Goal: Communication & Community: Answer question/provide support

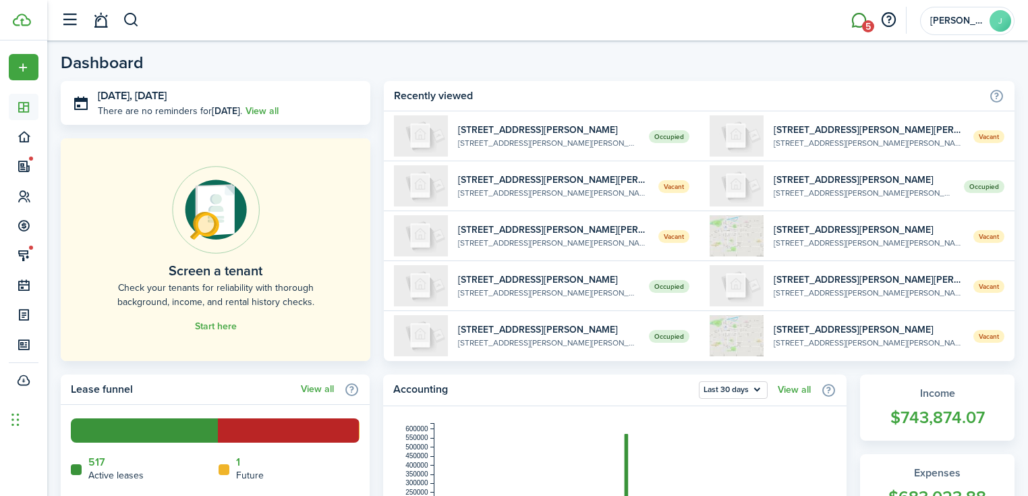
click at [858, 20] on link "5" at bounding box center [859, 20] width 26 height 34
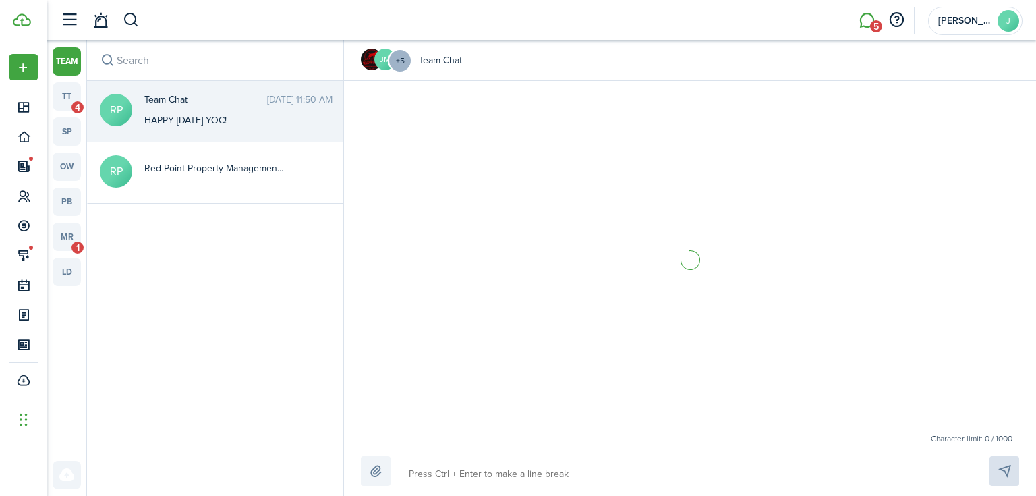
scroll to position [1495, 0]
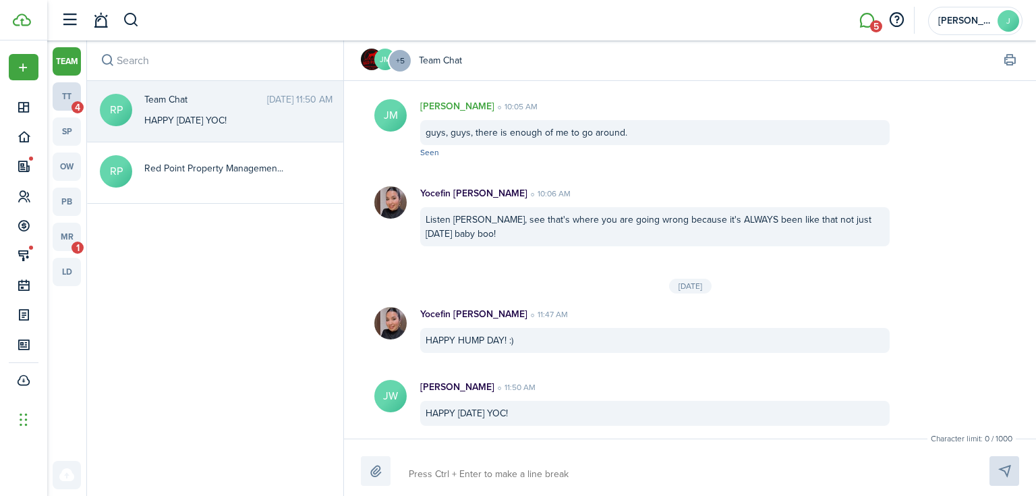
click at [78, 92] on link "tt 4" at bounding box center [67, 96] width 28 height 28
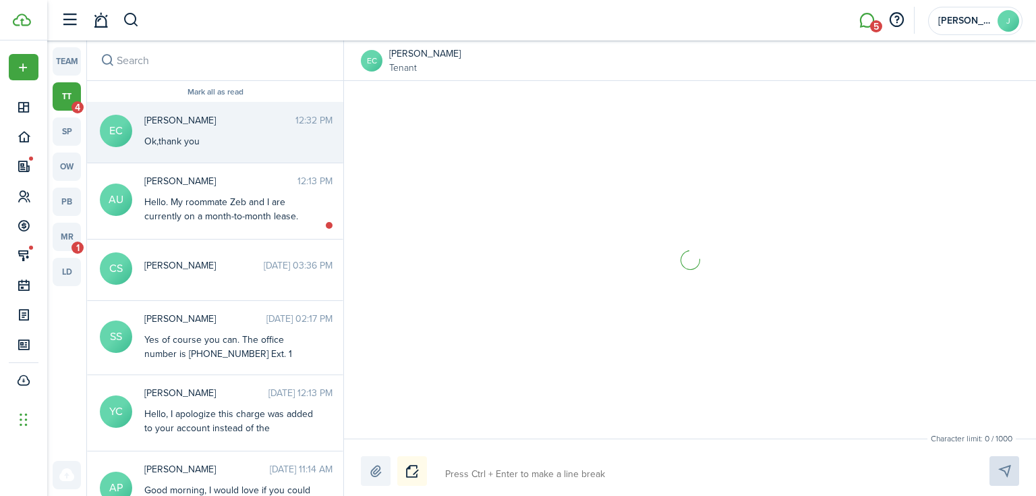
scroll to position [1014, 0]
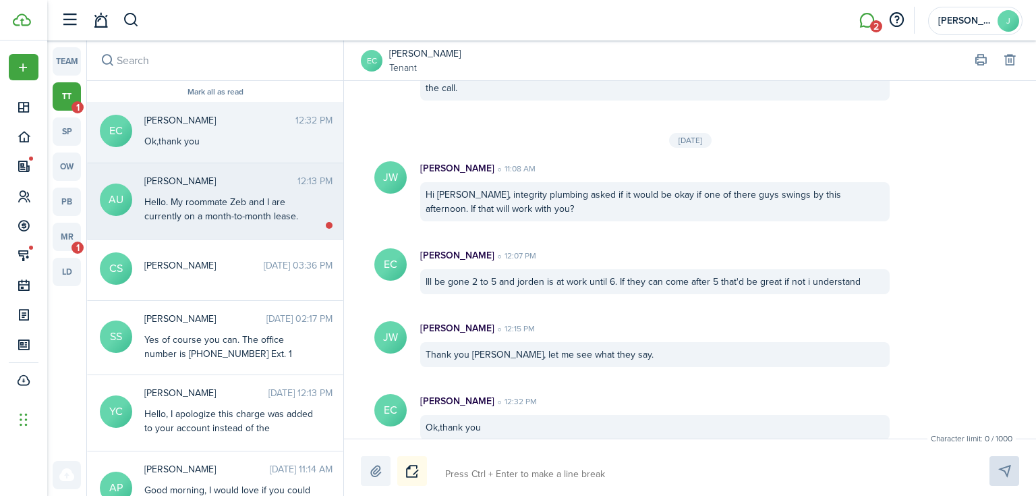
click at [281, 204] on div "Hello. My roommate Zeb and I are currently on a month-to-month lease. We would …" at bounding box center [228, 230] width 169 height 71
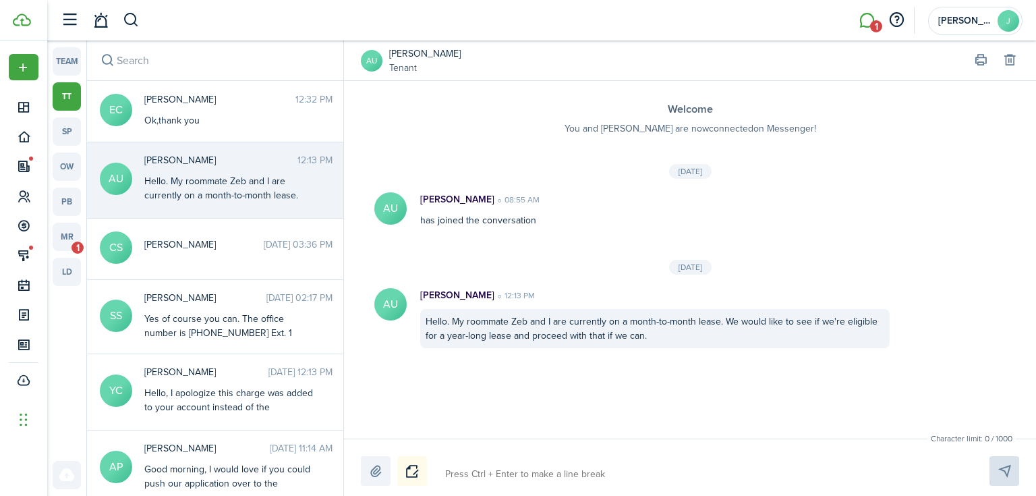
click at [374, 65] on avatar-text "AU" at bounding box center [372, 61] width 22 height 22
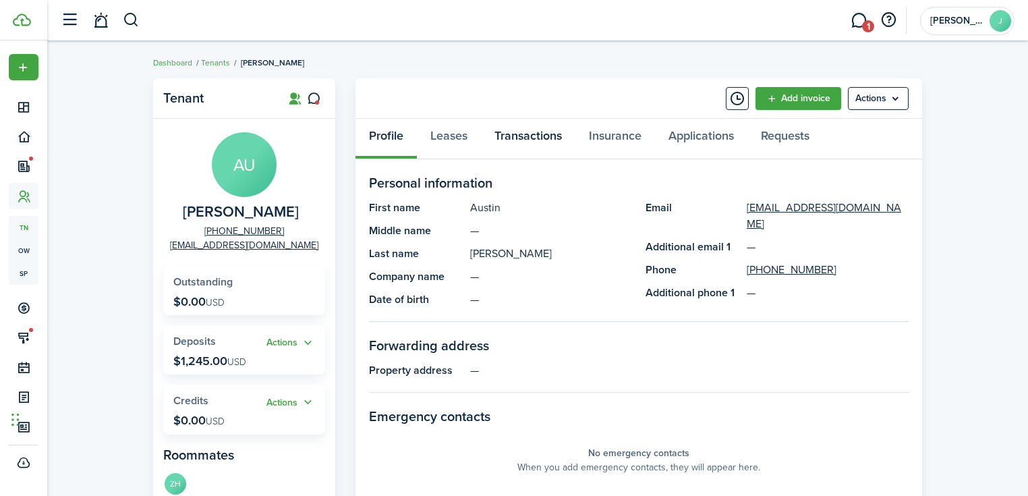
click at [502, 135] on link "Transactions" at bounding box center [528, 139] width 94 height 40
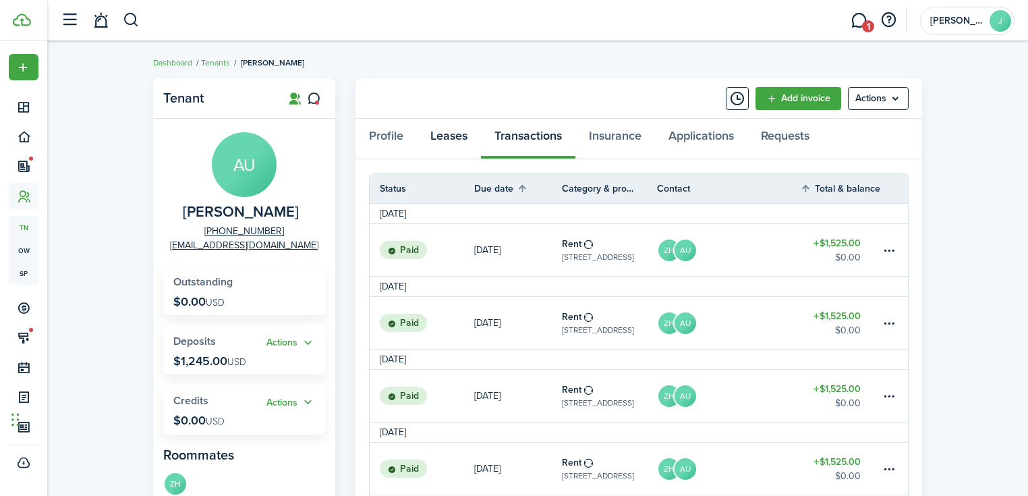
click at [464, 138] on link "Leases" at bounding box center [449, 139] width 64 height 40
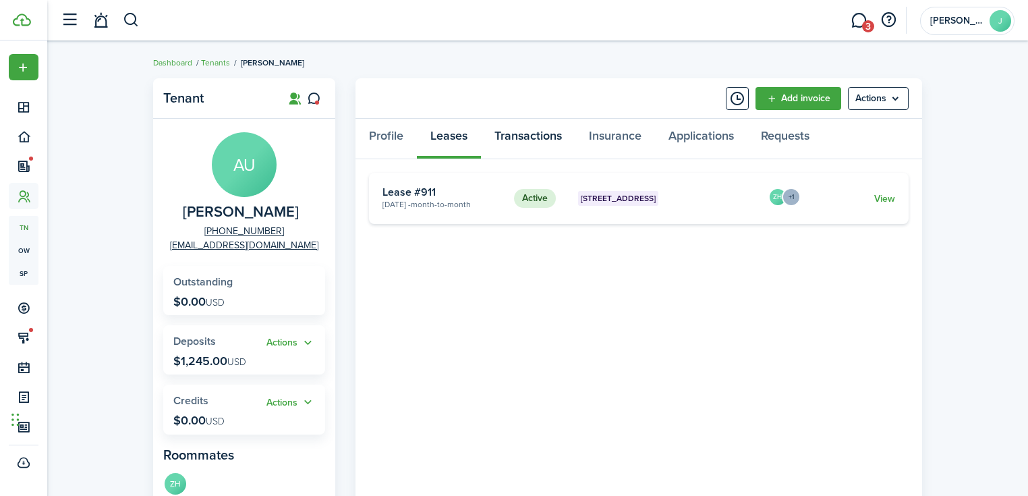
click at [517, 129] on link "Transactions" at bounding box center [528, 139] width 94 height 40
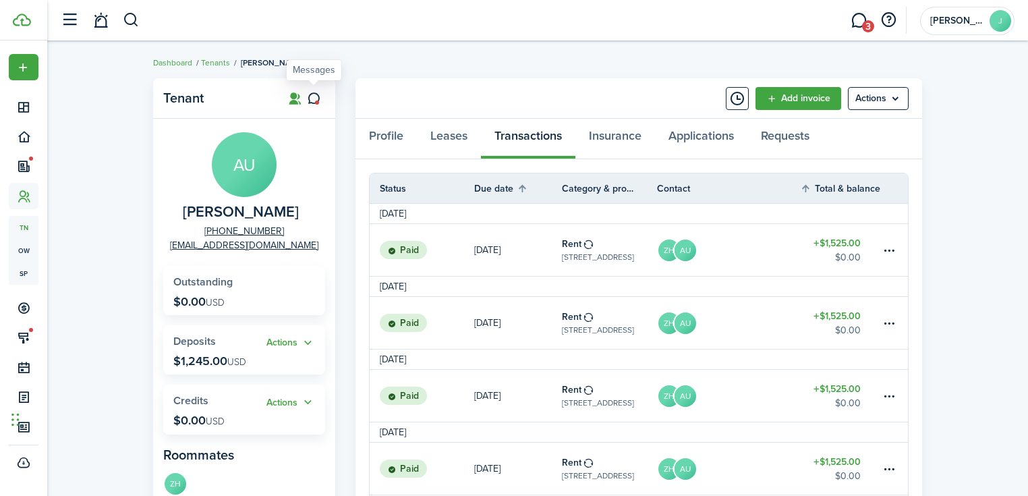
click at [316, 99] on icon at bounding box center [314, 98] width 14 height 13
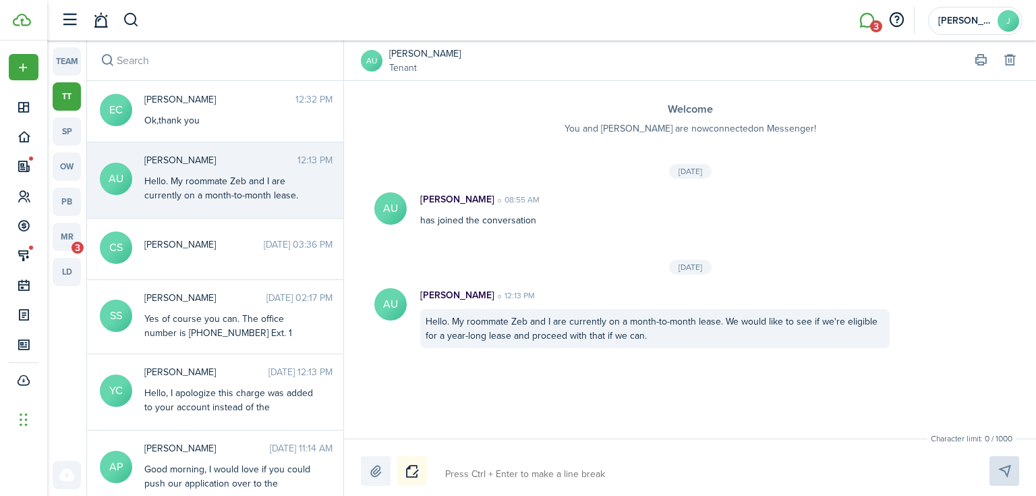
click at [545, 478] on textarea at bounding box center [701, 474] width 522 height 23
type textarea "H"
type textarea "Hi"
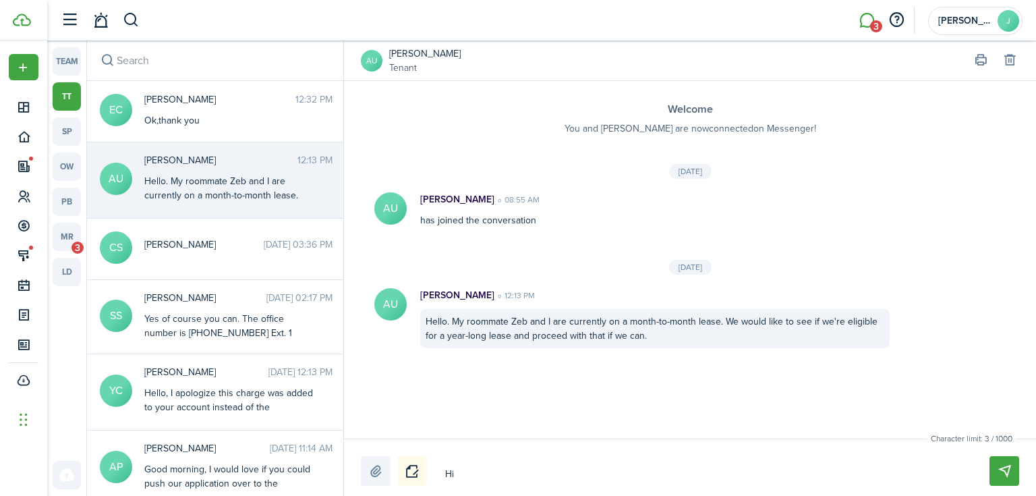
type textarea "Hi"
type textarea "Hi A"
type textarea "Hi Au"
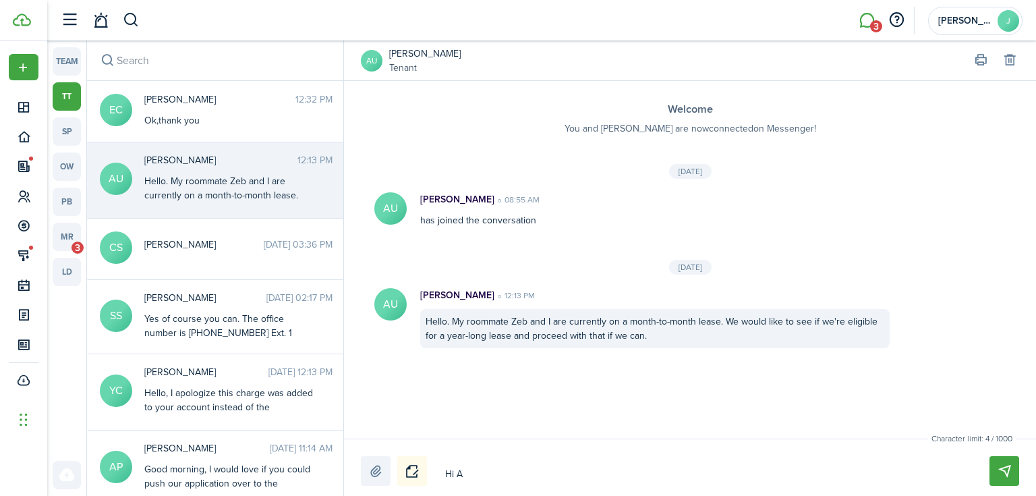
type textarea "Hi Au"
type textarea "Hi Aug"
type textarea "Hi Au"
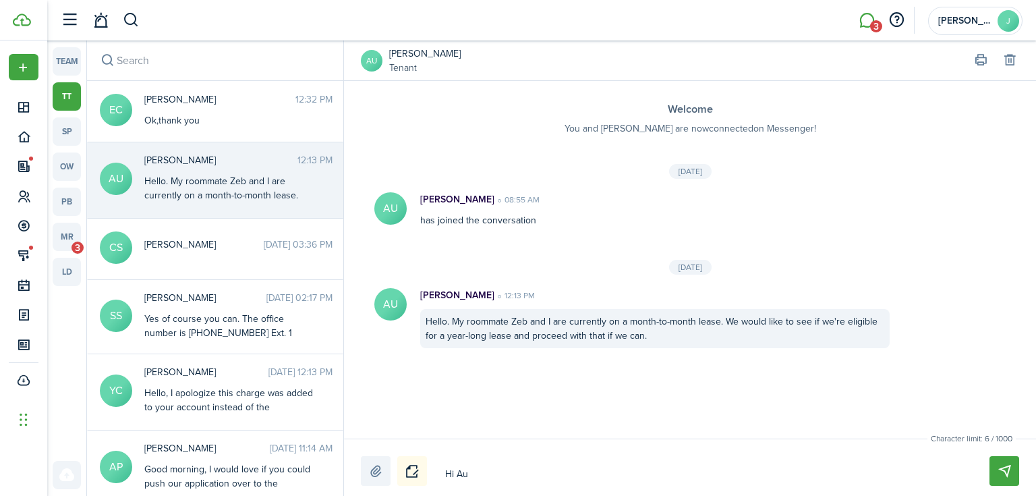
type textarea "Hi Aus"
type textarea "Hi Aust"
type textarea "Hi Austi"
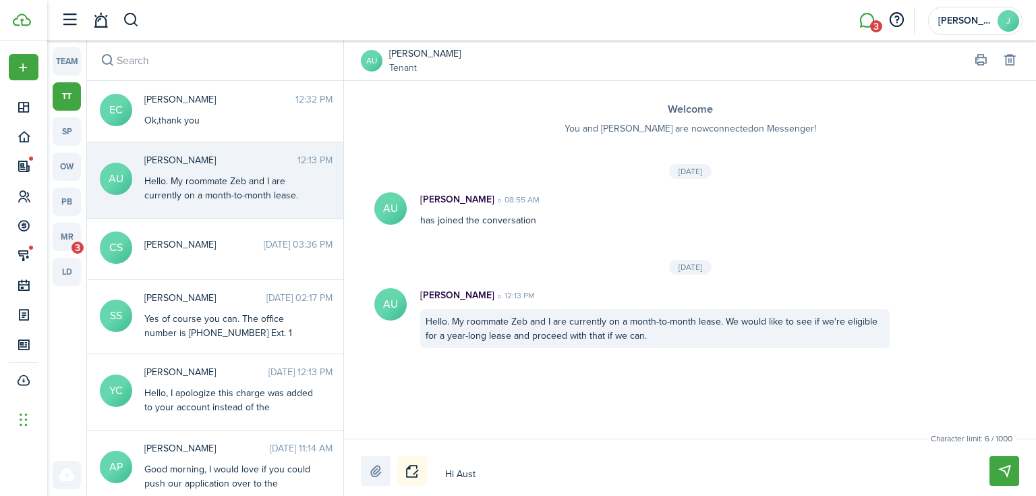
type textarea "Hi Austi"
type textarea "Hi [PERSON_NAME]"
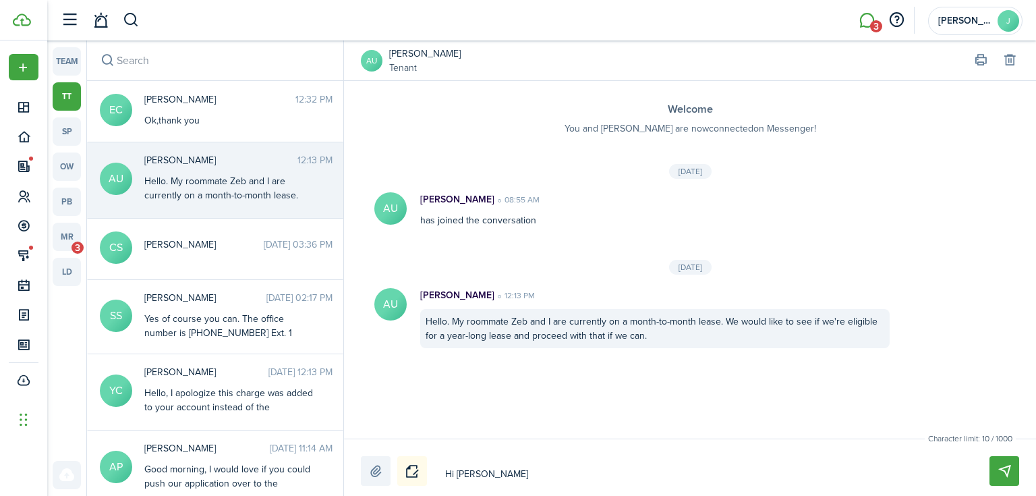
type textarea "Hi [PERSON_NAME]"
type textarea "Hi [PERSON_NAME]!"
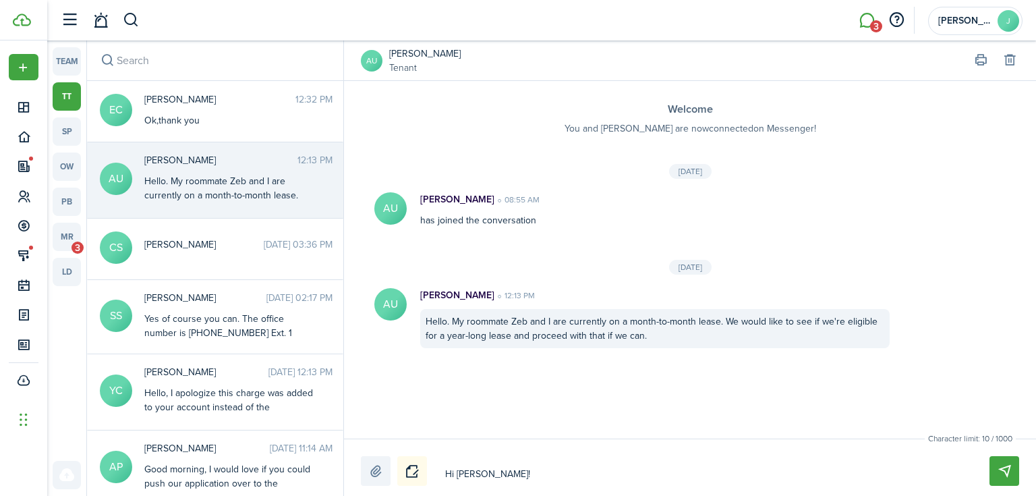
type textarea "Hi [PERSON_NAME]!"
type textarea "Hi [PERSON_NAME]! I"
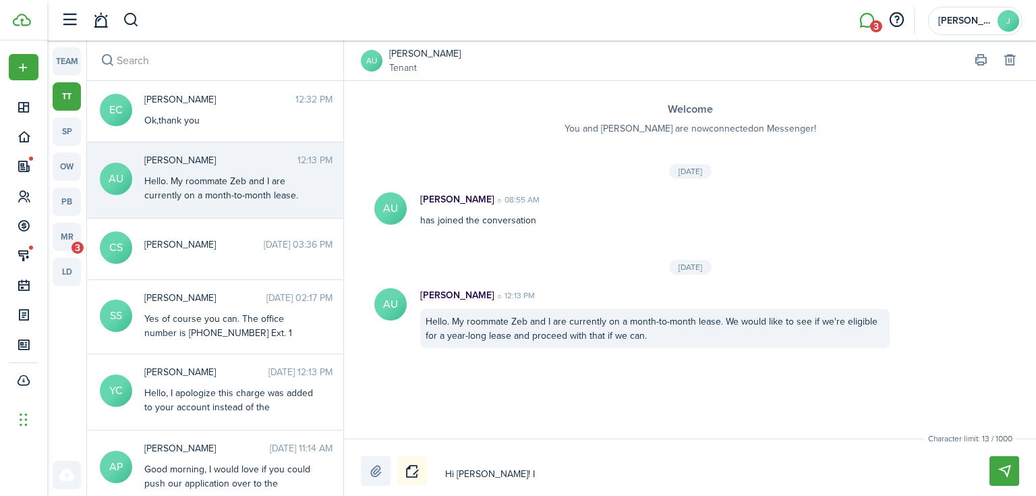
type textarea "Hi [PERSON_NAME]! I c"
type textarea "Hi [PERSON_NAME]! I ca"
type textarea "Hi [PERSON_NAME]! I can"
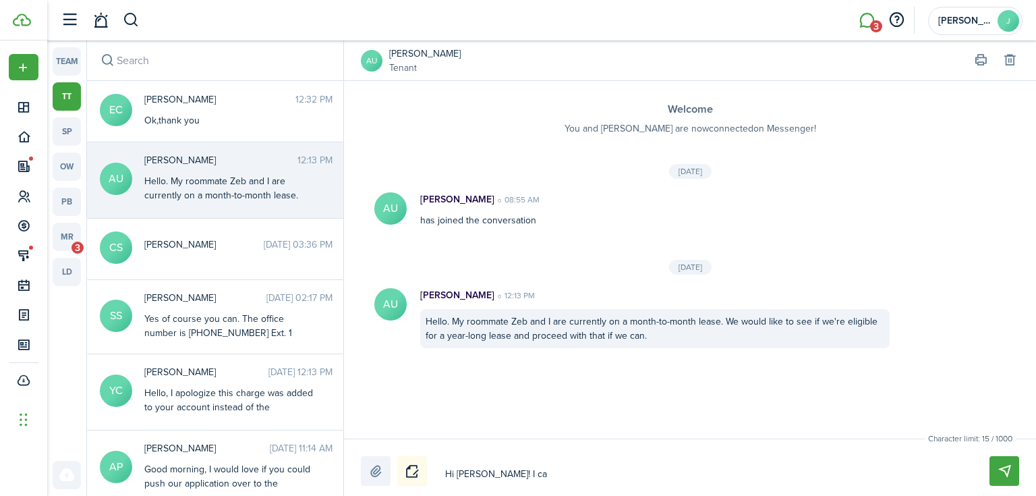
type textarea "Hi [PERSON_NAME]! I can"
type textarea "Hi [PERSON_NAME]! I can g"
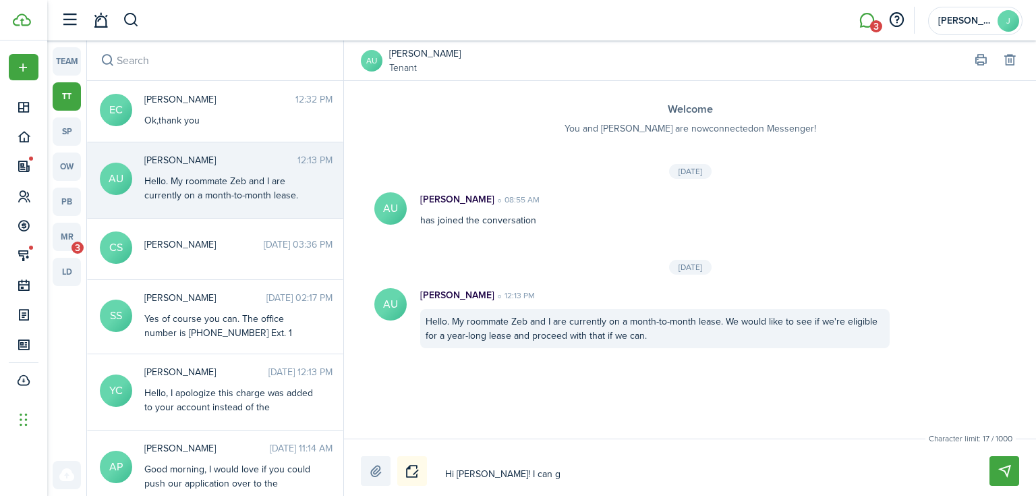
type textarea "Hi [PERSON_NAME]! I can ge"
type textarea "Hi [PERSON_NAME]! I can get"
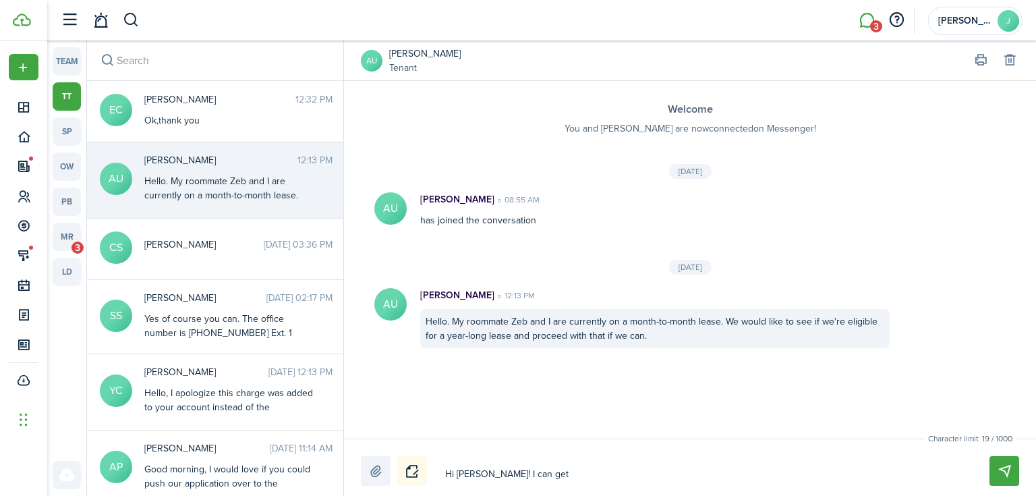
type textarea "Hi [PERSON_NAME]! I can get"
type textarea "Hi [PERSON_NAME]! I can get a"
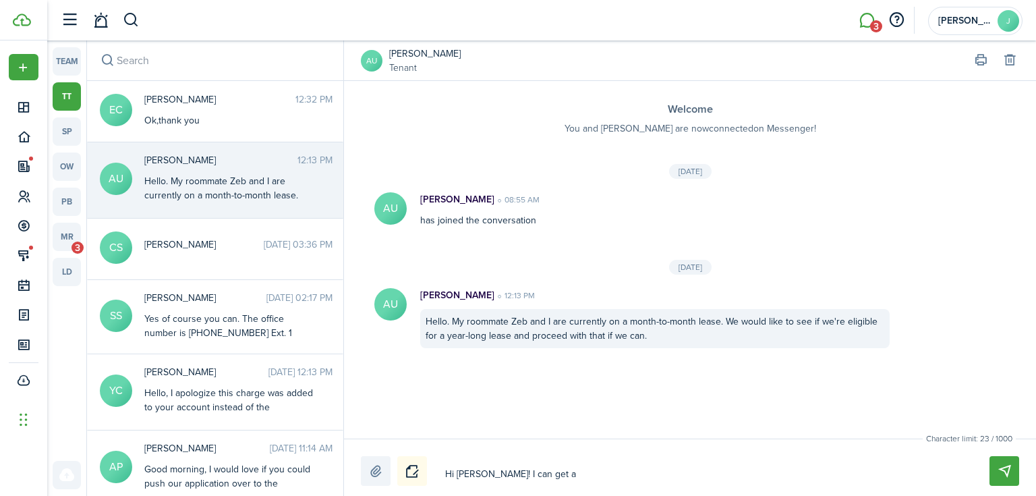
type textarea "Hi [PERSON_NAME]! I can get a l"
type textarea "Hi [PERSON_NAME]! I can get a le"
type textarea "Hi [PERSON_NAME]! I can get a lea"
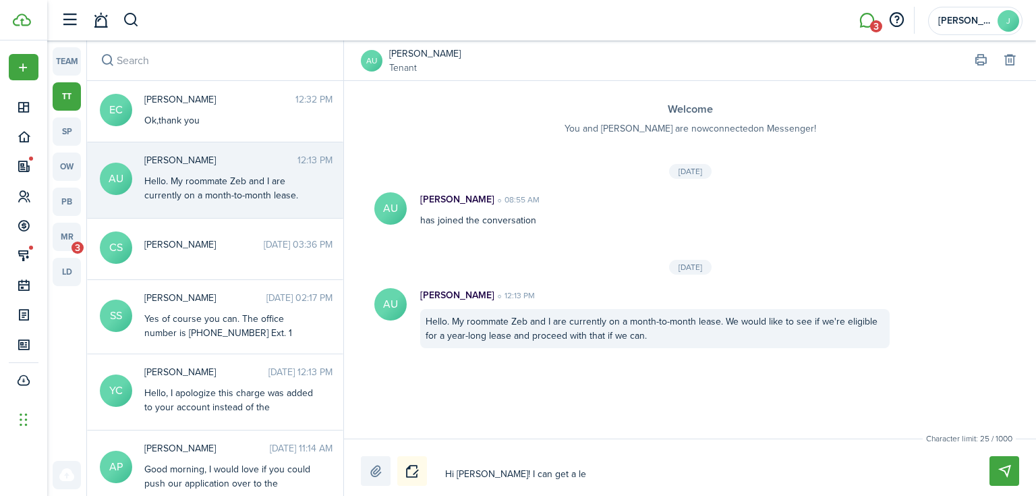
type textarea "Hi [PERSON_NAME]! I can get a lea"
type textarea "Hi [PERSON_NAME]! I can get a leas"
type textarea "Hi [PERSON_NAME]! I can get a lease"
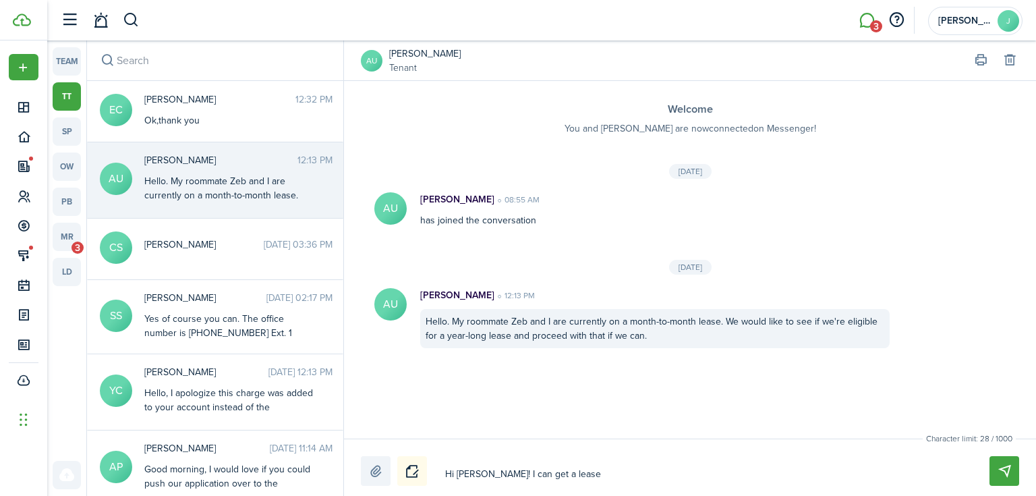
type textarea "Hi [PERSON_NAME]! I can get a lease"
type textarea "Hi [PERSON_NAME]! I can get a lease r"
type textarea "Hi [PERSON_NAME]! I can get a lease re"
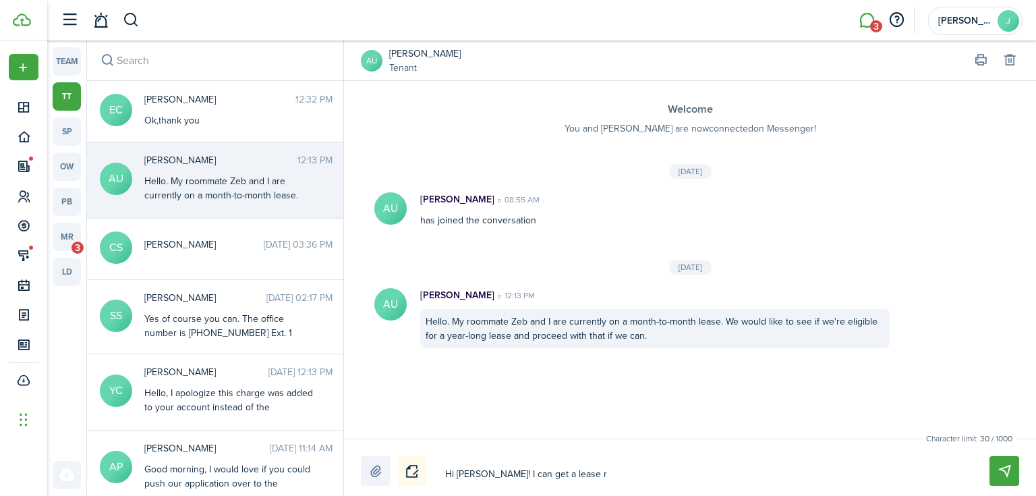
type textarea "Hi [PERSON_NAME]! I can get a lease re"
type textarea "Hi [PERSON_NAME]! I can get a lease ren"
type textarea "Hi [PERSON_NAME]! I can get a lease [PERSON_NAME]"
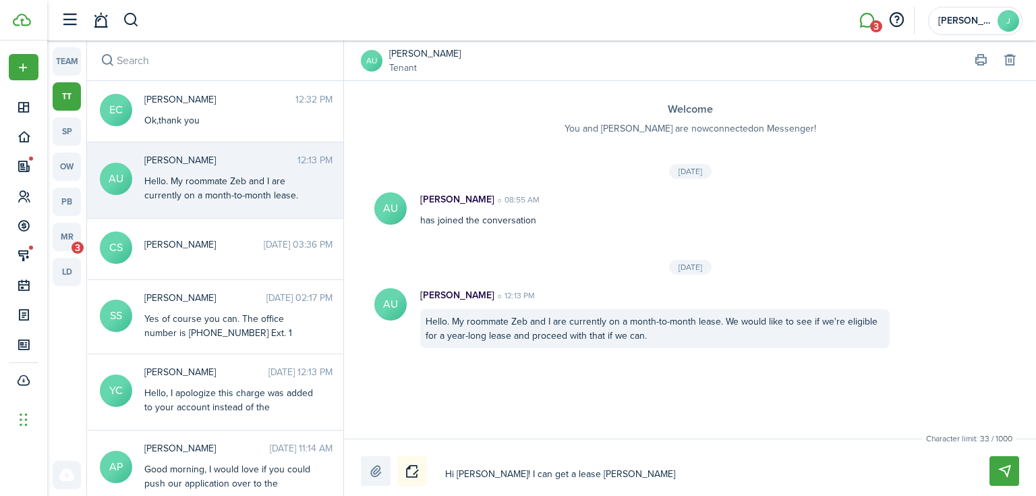
type textarea "Hi [PERSON_NAME]! I can get a lease renew"
type textarea "Hi [PERSON_NAME]! I can get a lease renewa"
type textarea "Hi [PERSON_NAME]! I can get a lease renewal"
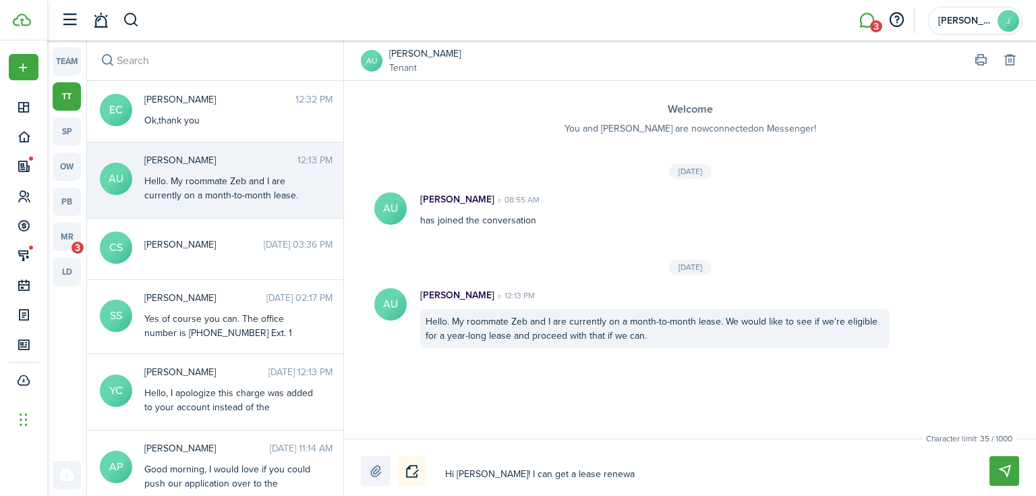
type textarea "Hi [PERSON_NAME]! I can get a lease renewal"
type textarea "Hi [PERSON_NAME]! I can get a lease renewal s"
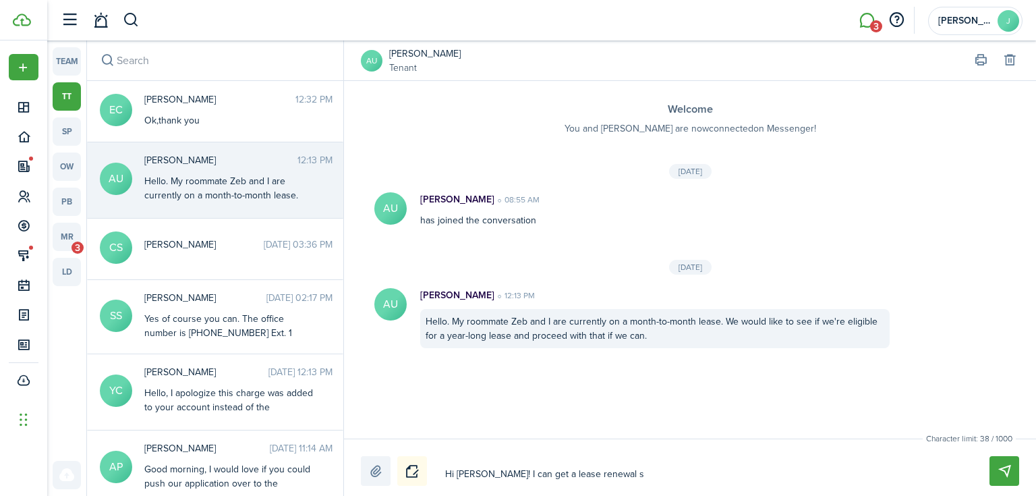
type textarea "Hi [PERSON_NAME]! I can get a lease renewal se"
type textarea "Hi [PERSON_NAME]! I can get a lease renewal sen"
type textarea "Hi [PERSON_NAME]! I can get a lease renewal sent"
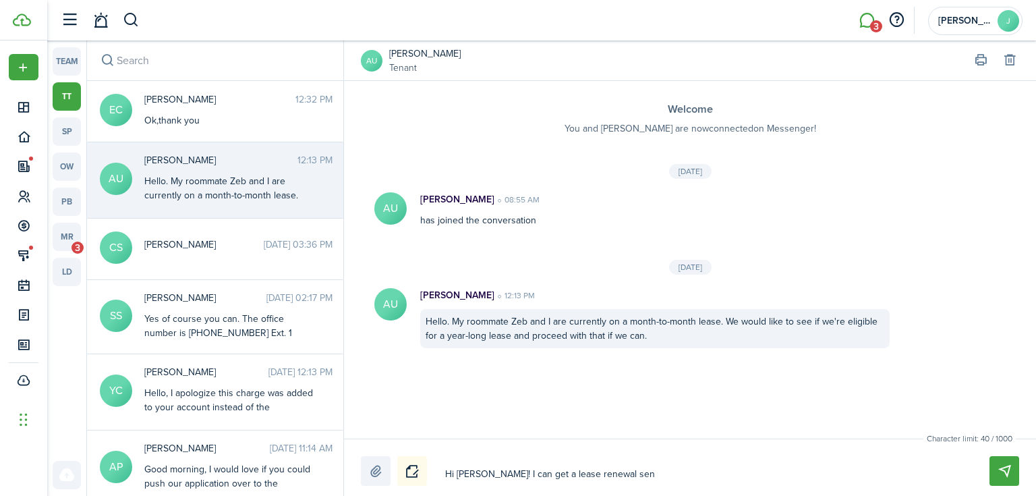
type textarea "Hi [PERSON_NAME]! I can get a lease renewal sent"
type textarea "Hi [PERSON_NAME]! I can get a lease renewal sent o"
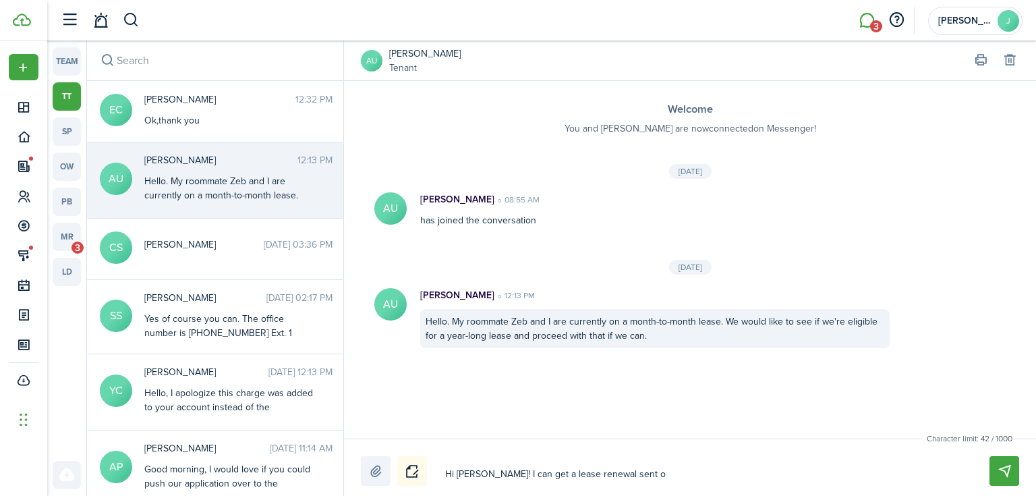
type textarea "Hi [PERSON_NAME]! I can get a lease renewal sent ov"
type textarea "Hi [PERSON_NAME]! I can get a lease renewal sent ove"
type textarea "Hi [PERSON_NAME]! I can get a lease renewal sent over"
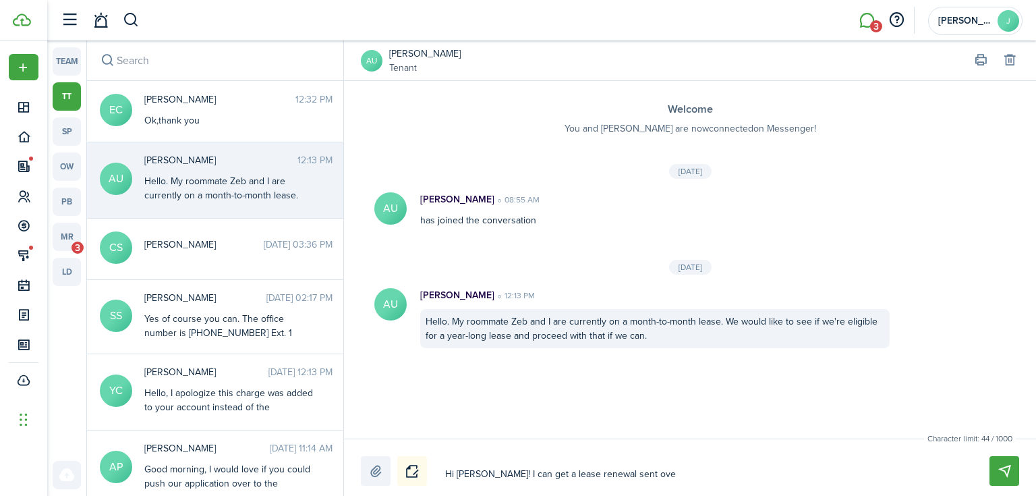
type textarea "Hi [PERSON_NAME]! I can get a lease renewal sent over"
type textarea "Hi [PERSON_NAME]! I can get a lease renewal sent over t"
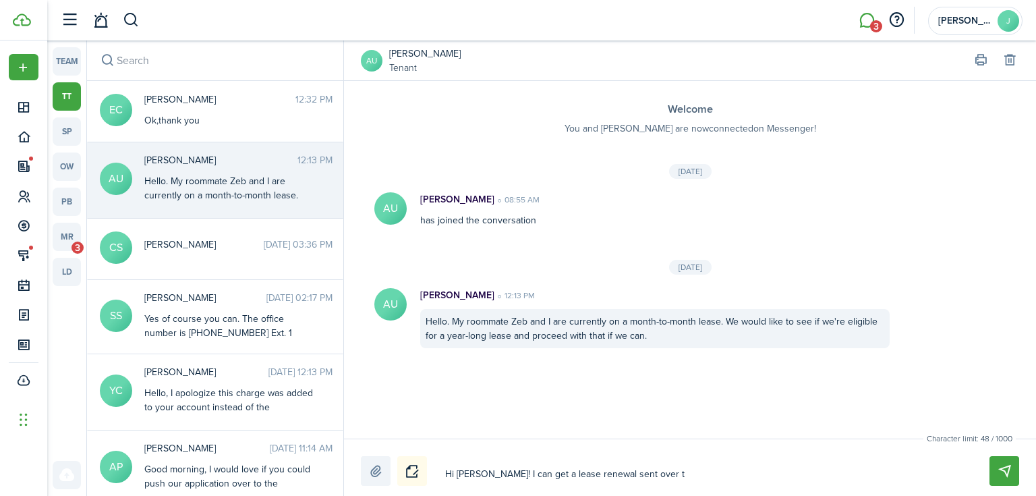
type textarea "Hi [PERSON_NAME]! I can get a lease renewal sent over to"
type textarea "Hi [PERSON_NAME]! I can get a lease renewal sent over to y"
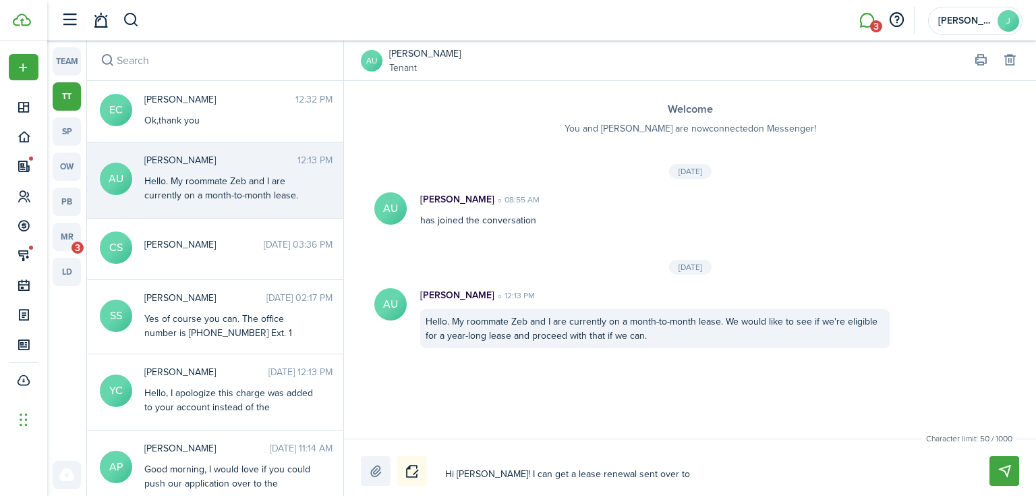
type textarea "Hi [PERSON_NAME]! I can get a lease renewal sent over to y"
type textarea "Hi [PERSON_NAME]! I can get a lease renewal sent over to yo"
type textarea "Hi [PERSON_NAME]! I can get a lease renewal sent over to you"
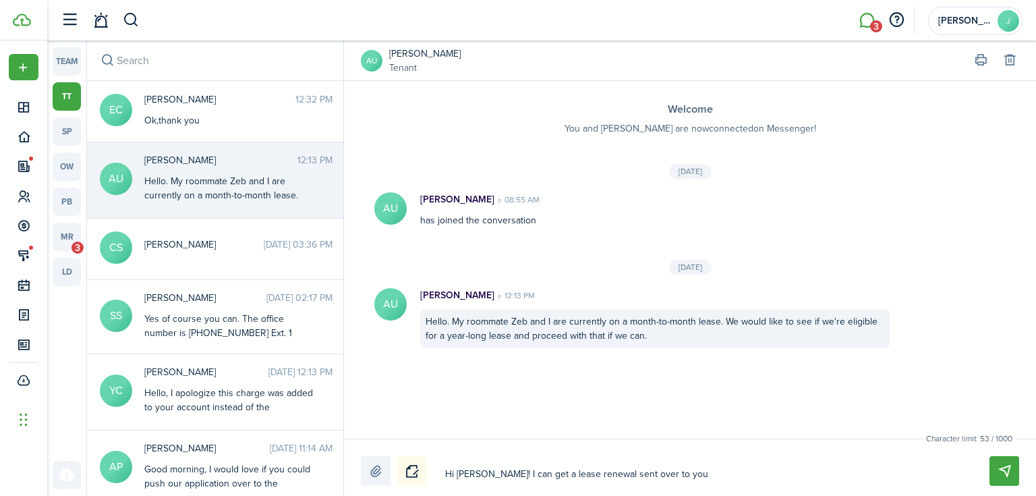
type textarea "Hi [PERSON_NAME]! I can get a lease renewal sent over to your"
type textarea "Hi [PERSON_NAME]! I can get a lease renewal sent over to your r"
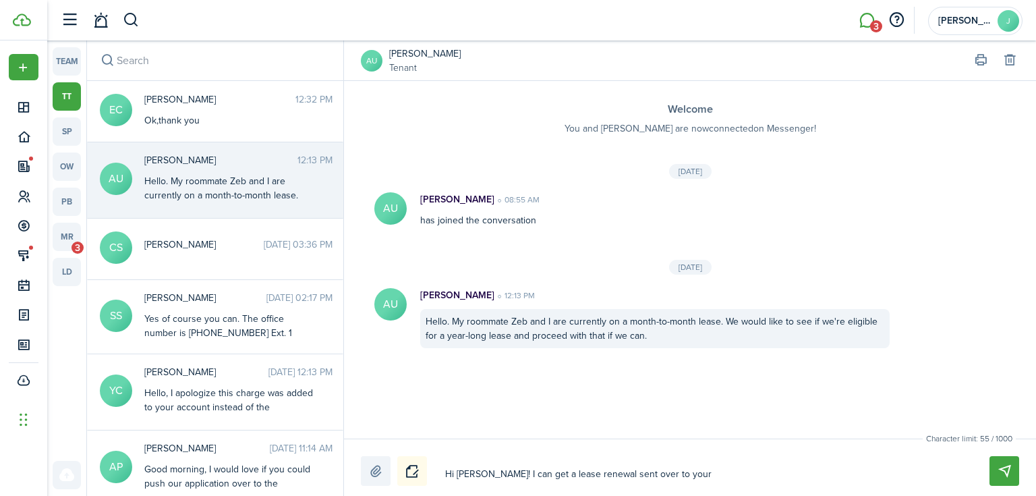
type textarea "Hi [PERSON_NAME]! I can get a lease renewal sent over to your r"
type textarea "Hi [PERSON_NAME]! I can get a lease renewal sent over to your ri"
type textarea "Hi [PERSON_NAME]! I can get a lease renewal sent over to your rig"
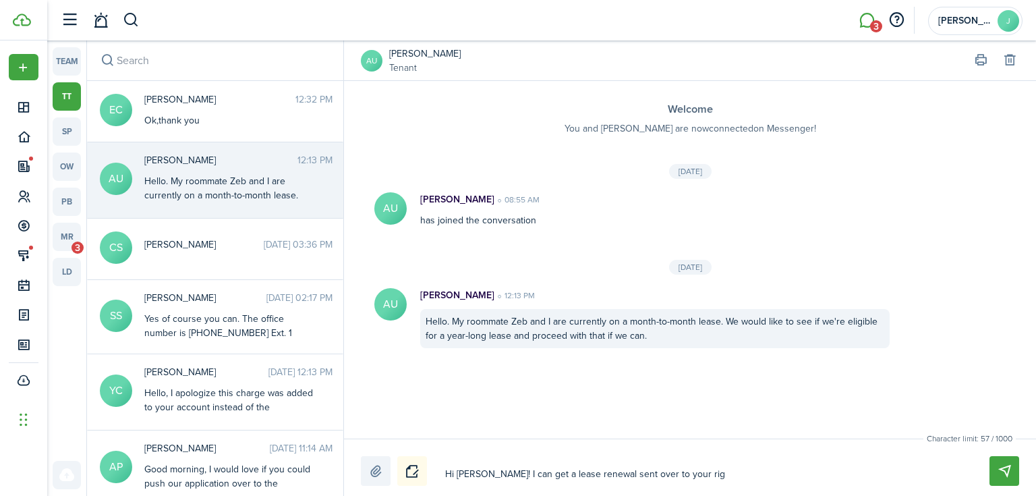
type textarea "Hi [PERSON_NAME]! I can get a lease renewal sent over to your righ"
type textarea "Hi [PERSON_NAME]! I can get a lease renewal sent over to your right"
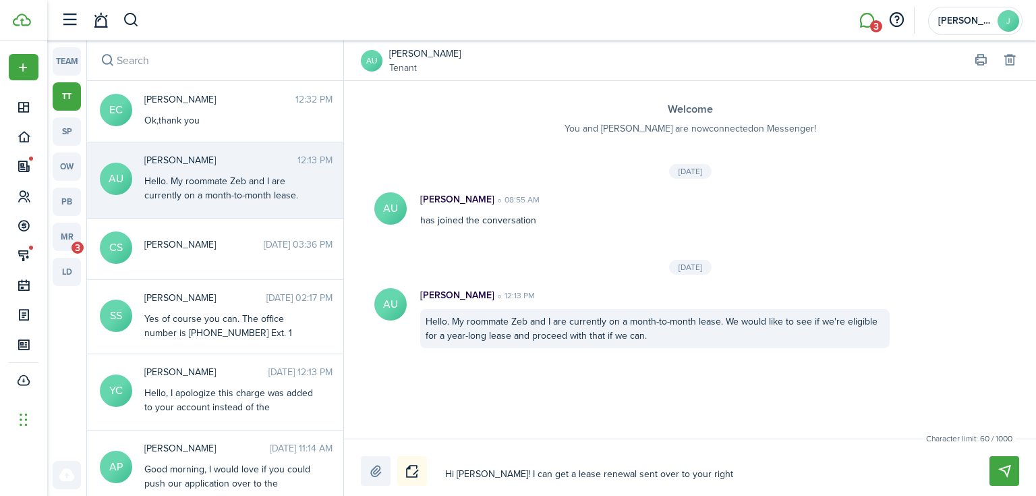
type textarea "Hi [PERSON_NAME]! I can get a lease renewal sent over to your right"
type textarea "Hi [PERSON_NAME]! I can get a lease renewal sent over to your right a"
type textarea "Hi [PERSON_NAME]! I can get a lease renewal sent over to your right aw"
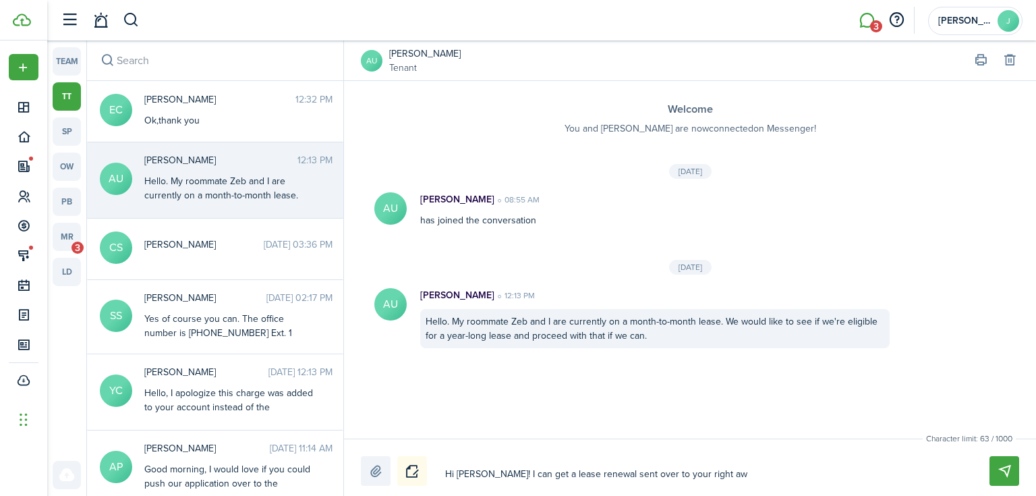
type textarea "Hi [PERSON_NAME]! I can get a lease renewal sent over to your right awa"
type textarea "Hi [PERSON_NAME]! I can get a lease renewal sent over to your right away"
type textarea "Hi [PERSON_NAME]! I can get a lease renewal sent over to your right away."
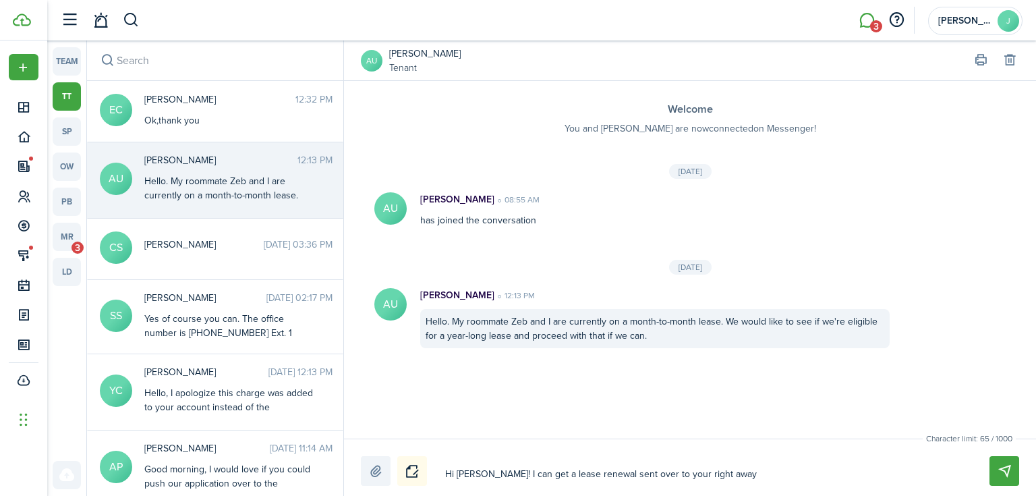
type textarea "Hi [PERSON_NAME]! I can get a lease renewal sent over to your right away."
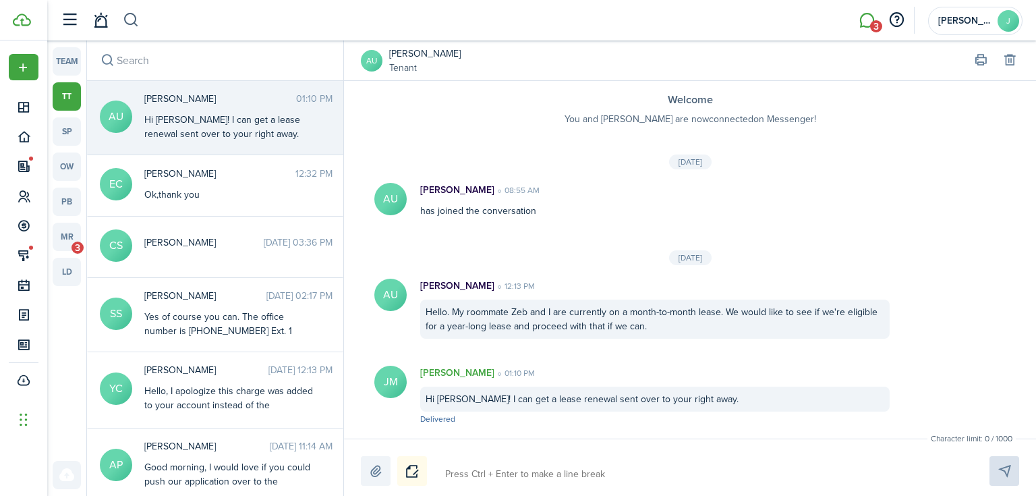
click at [132, 30] on button "button" at bounding box center [131, 20] width 17 height 23
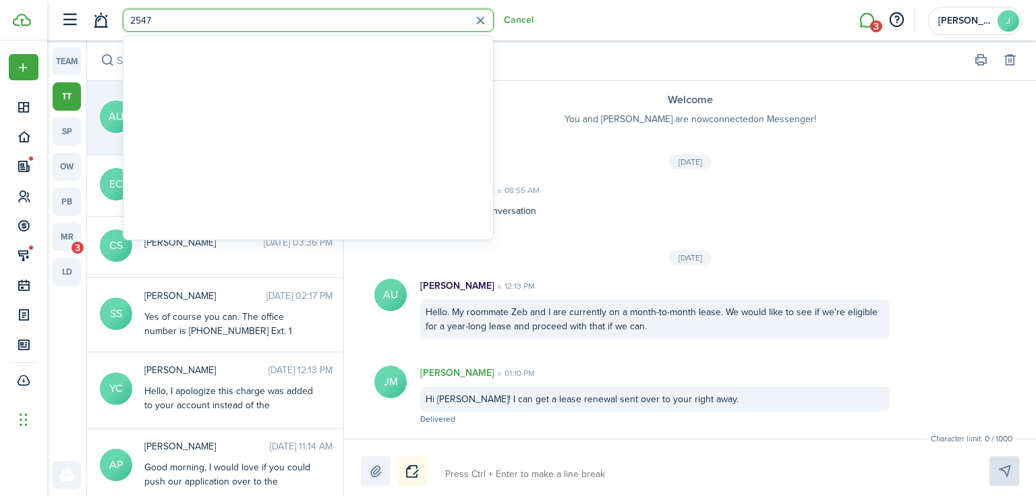
click at [186, 24] on input "2547" at bounding box center [308, 20] width 371 height 23
type input "2547"
